Goal: Task Accomplishment & Management: Use online tool/utility

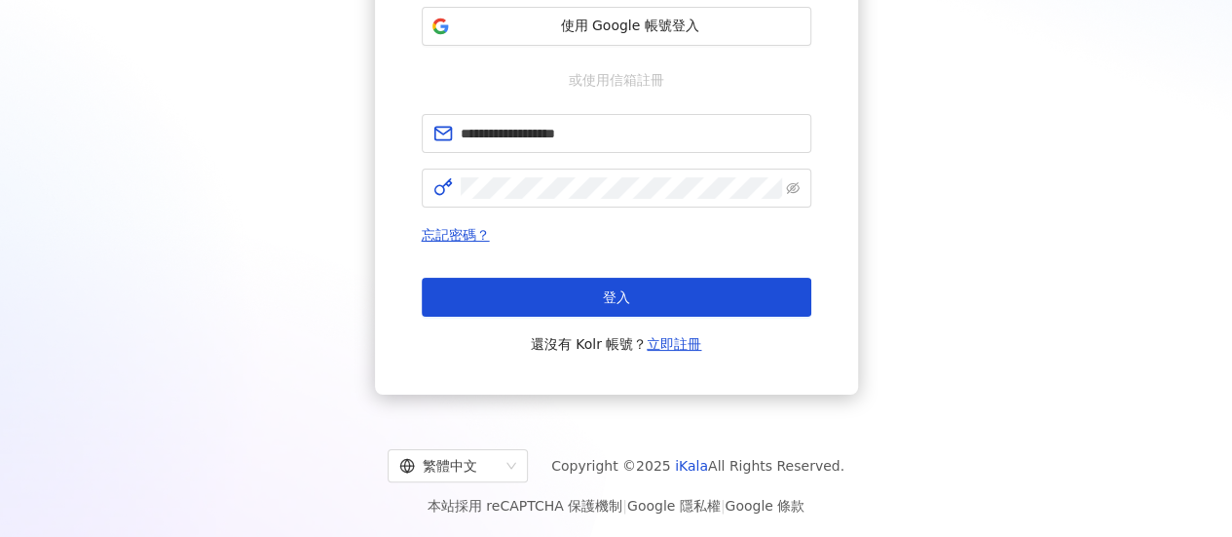
click at [657, 291] on button "登入" at bounding box center [617, 297] width 390 height 39
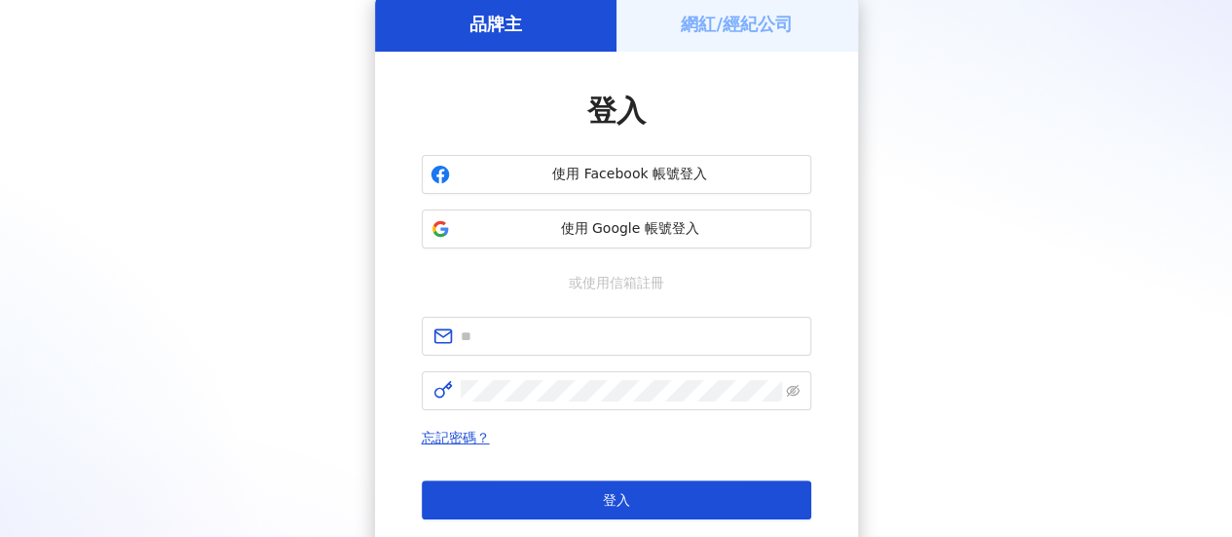
scroll to position [292, 0]
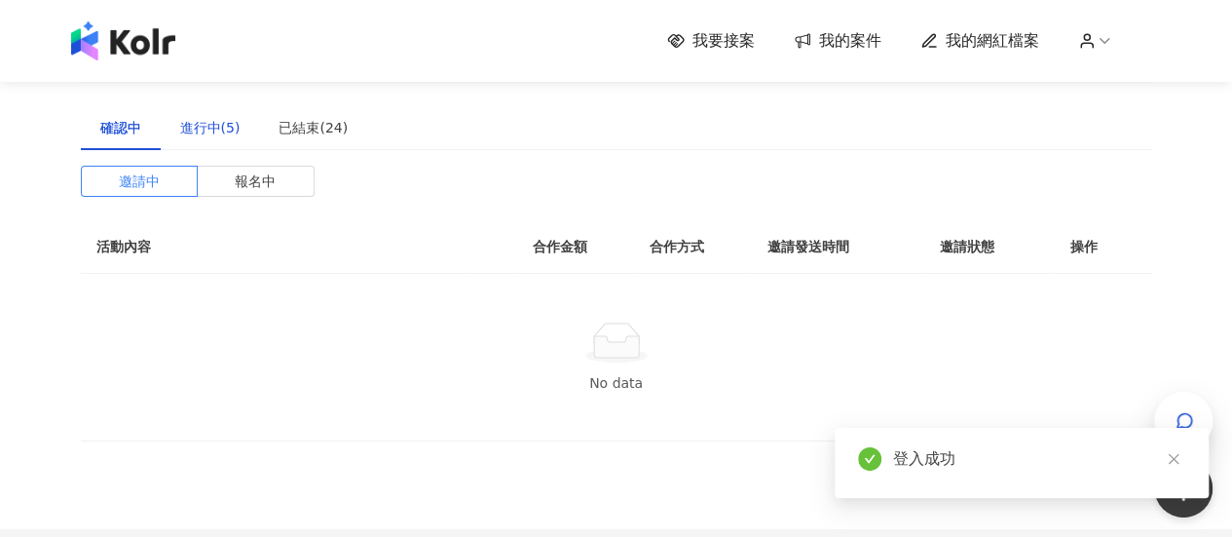
click at [205, 126] on div "進行中(5)" at bounding box center [210, 127] width 60 height 21
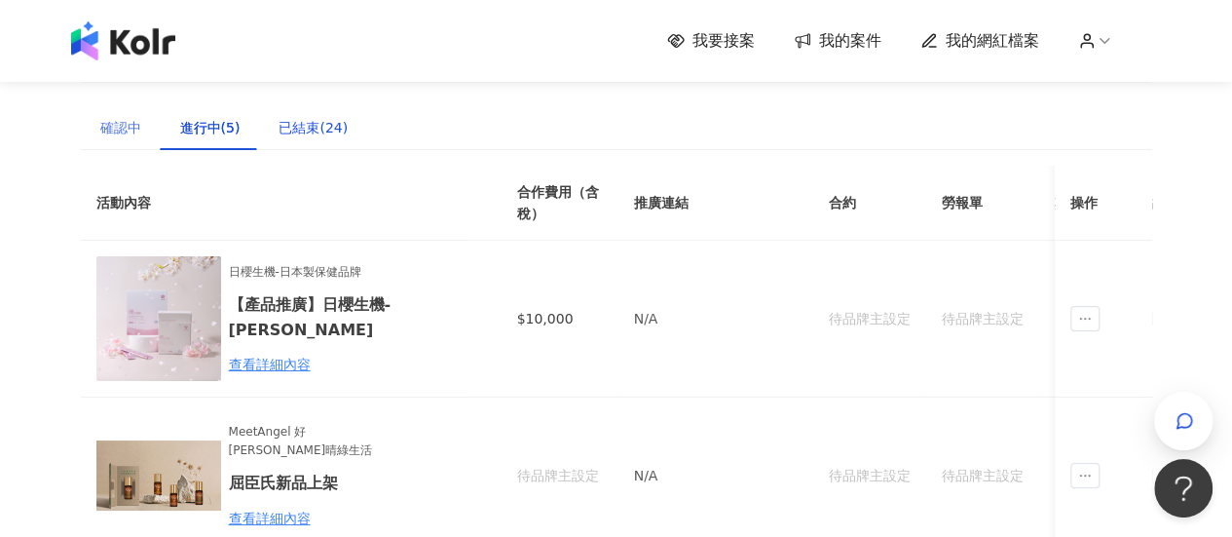
click at [325, 134] on div "已結束(24)" at bounding box center [313, 127] width 69 height 21
click at [842, 46] on span "我的案件" at bounding box center [850, 40] width 62 height 21
click at [113, 137] on div "確認中" at bounding box center [120, 127] width 41 height 21
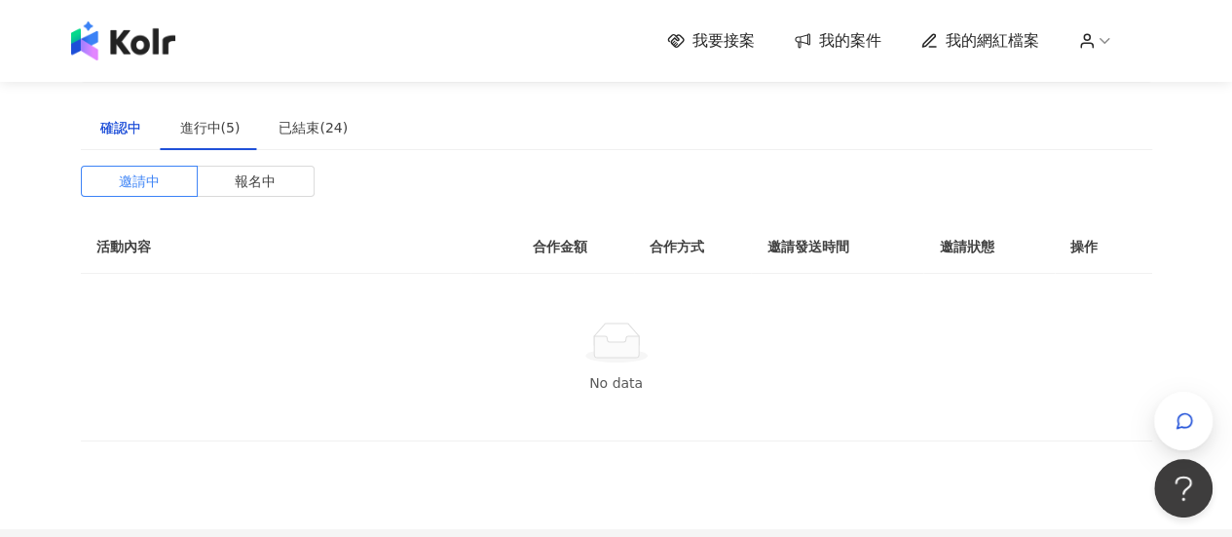
click at [129, 128] on div "確認中" at bounding box center [120, 127] width 41 height 21
click at [273, 169] on span "報名中" at bounding box center [255, 181] width 41 height 29
click at [246, 175] on span "報名中" at bounding box center [255, 181] width 41 height 29
click at [727, 45] on span "我要接案" at bounding box center [724, 40] width 62 height 21
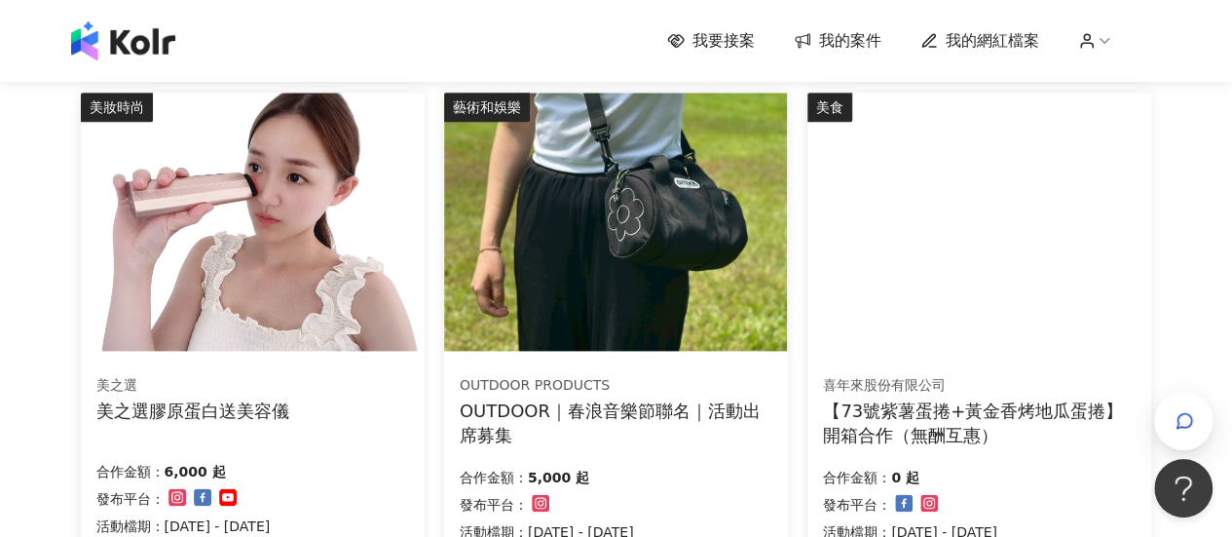
scroll to position [1267, 0]
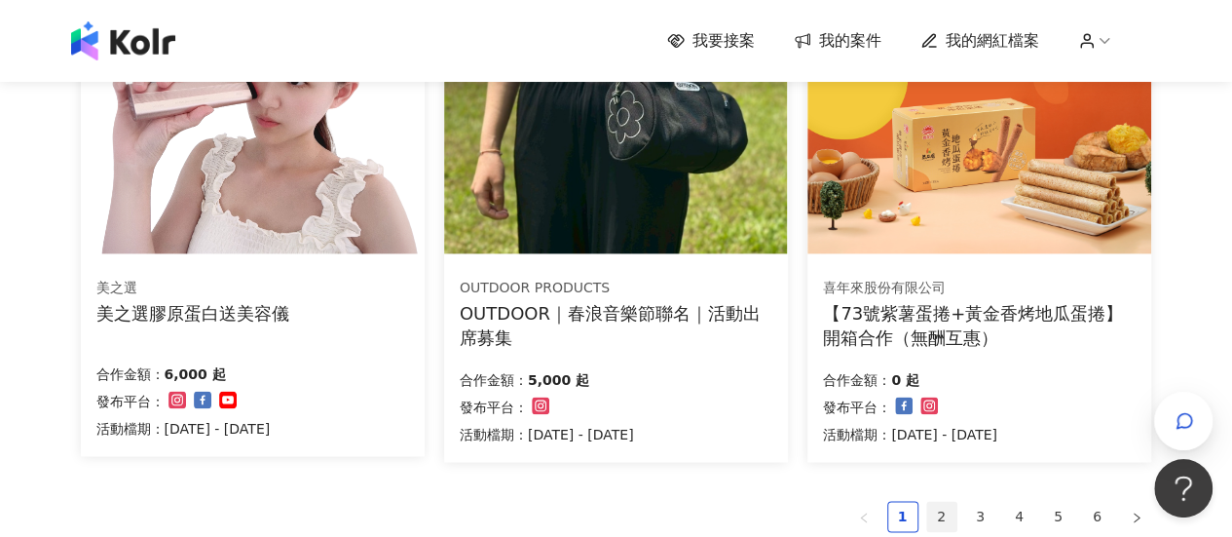
click at [933, 516] on link "2" at bounding box center [941, 516] width 29 height 29
